Goal: Check status

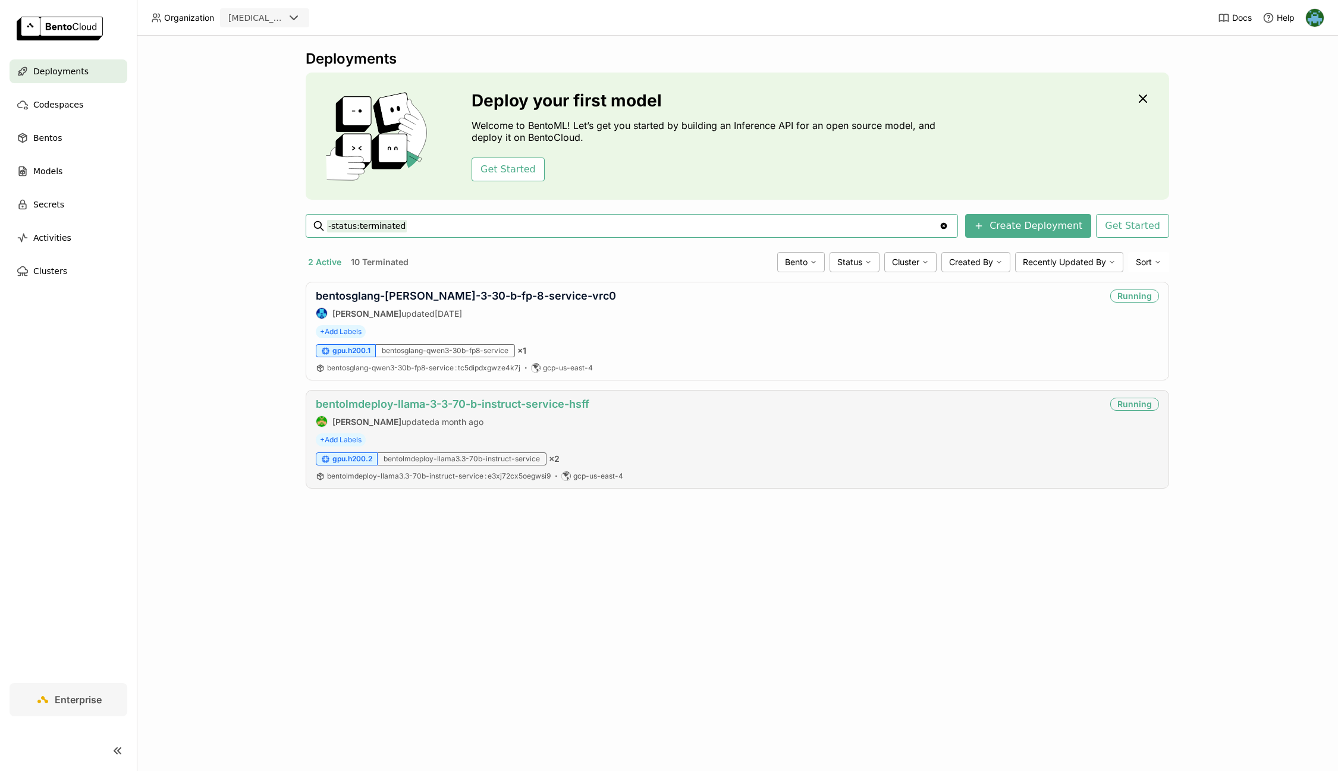
click at [504, 401] on link "bentolmdeploy-llama-3-3-70-b-instruct-service-hsff" at bounding box center [453, 404] width 274 height 12
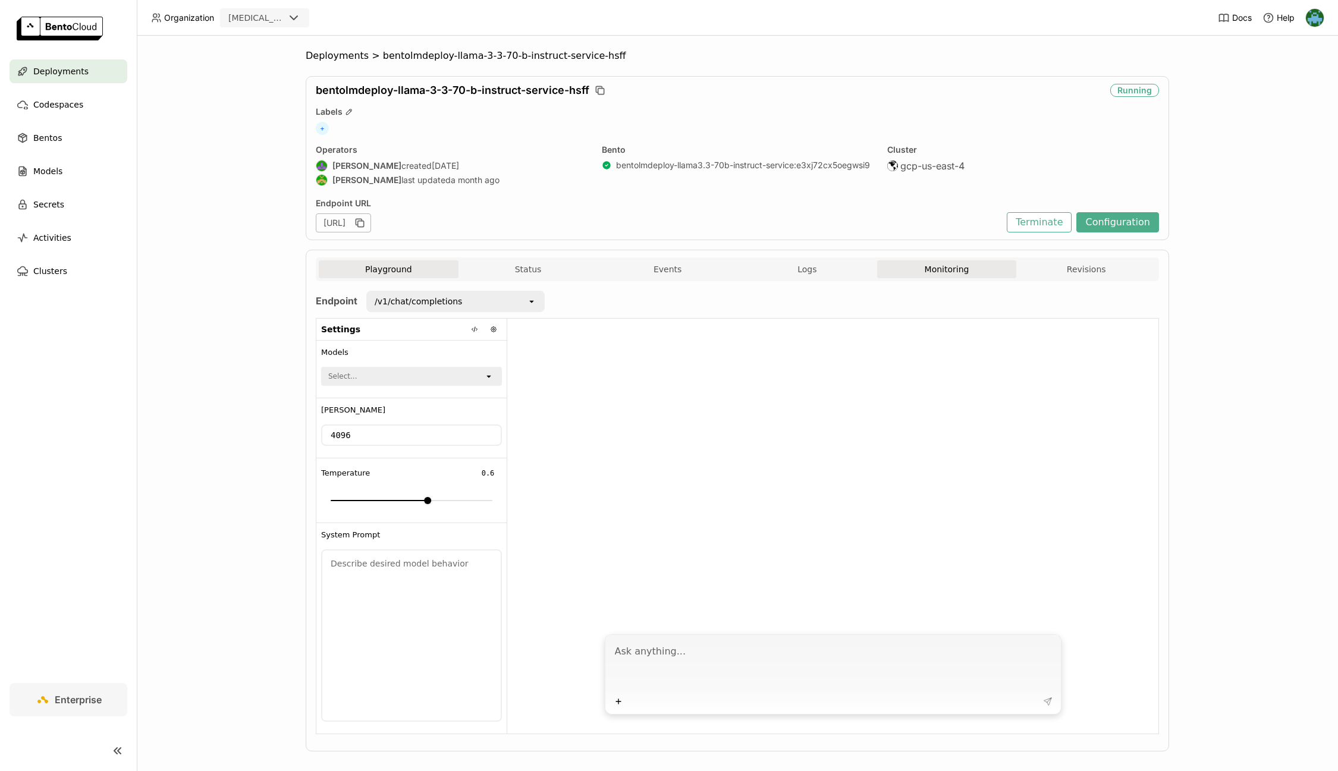
click at [962, 271] on button "Monitoring" at bounding box center [947, 270] width 140 height 18
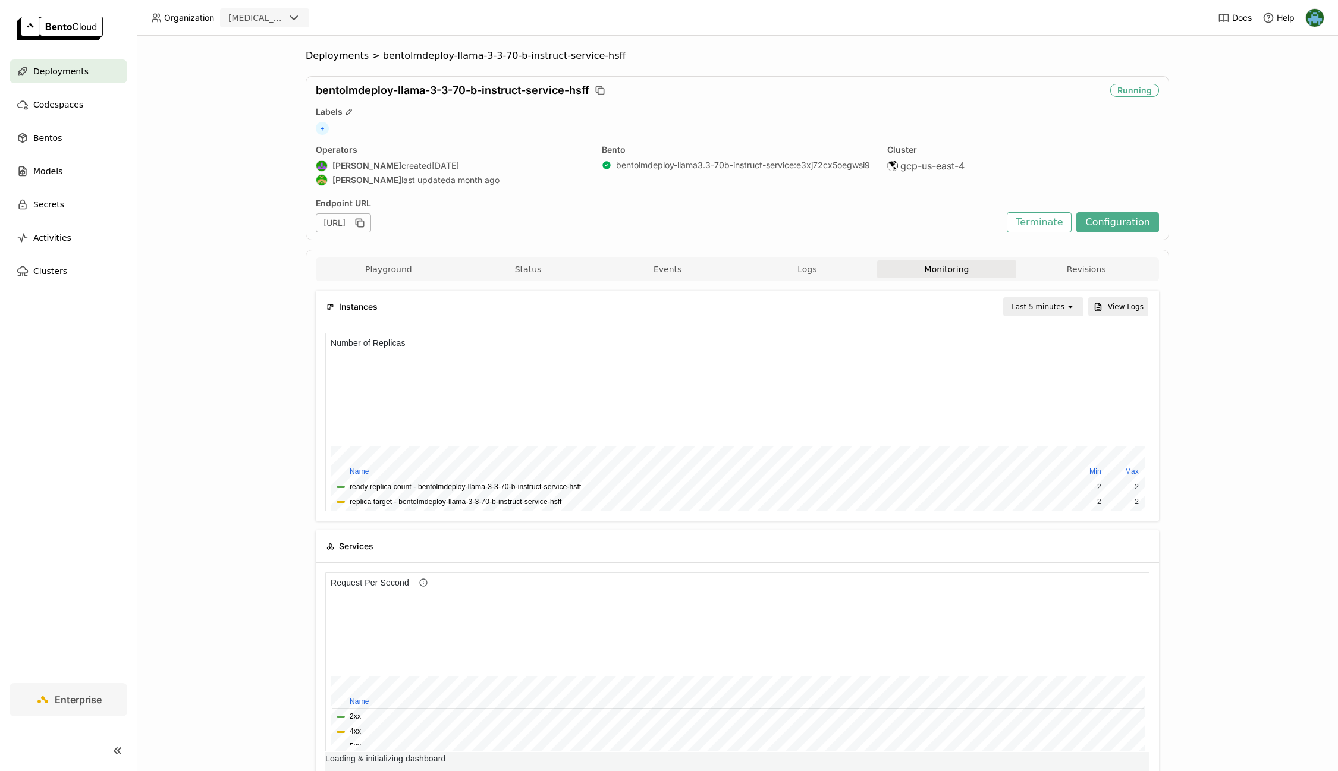
scroll to position [178, 824]
click at [1035, 305] on div "Last 5 minutes" at bounding box center [1038, 307] width 53 height 12
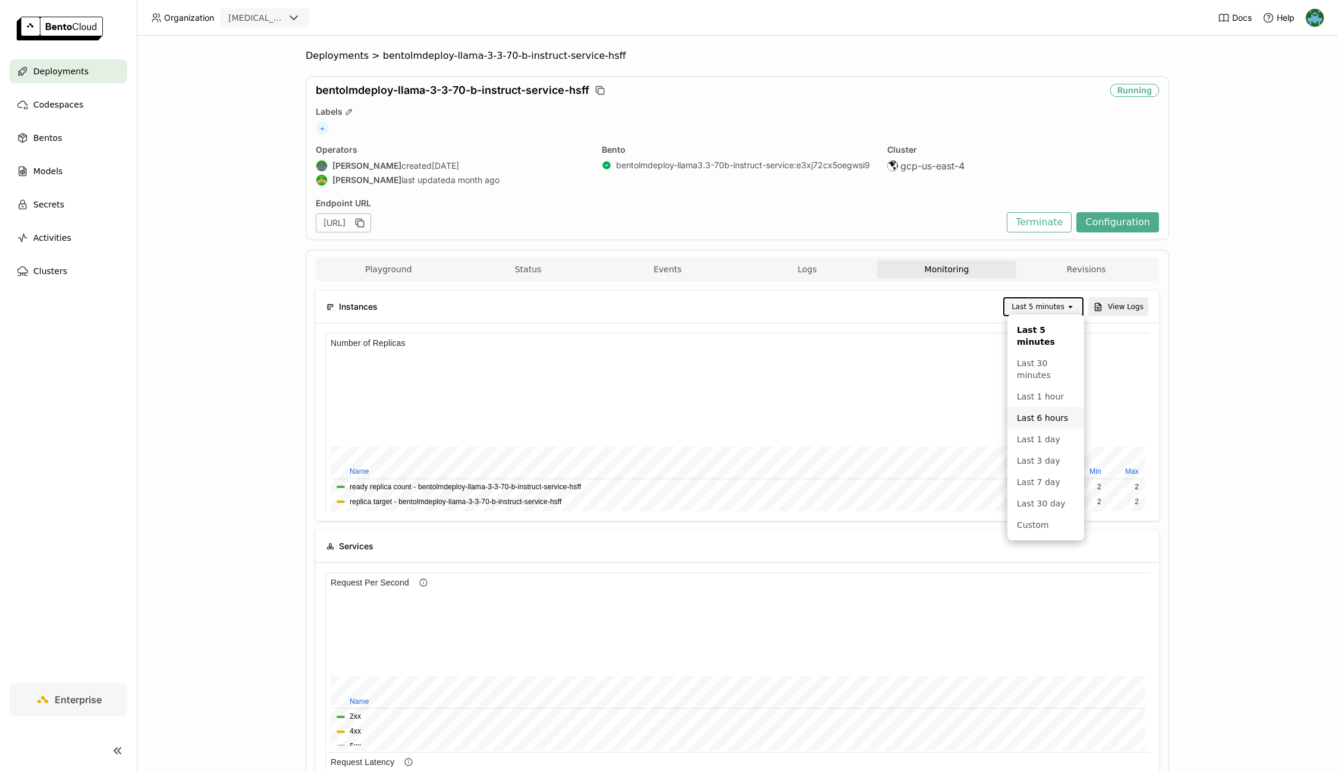
click at [1044, 412] on li "Last 6 hours" at bounding box center [1046, 417] width 77 height 21
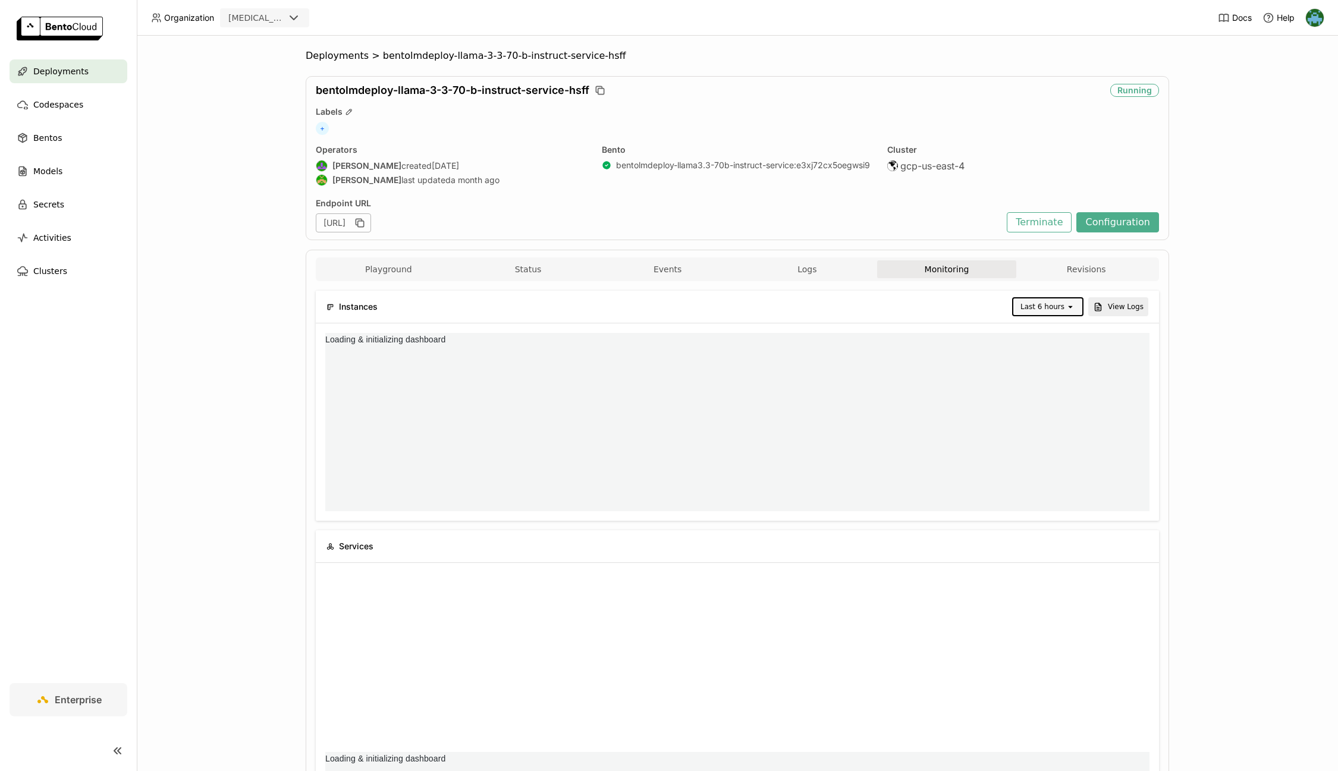
scroll to position [0, 0]
